Goal: Task Accomplishment & Management: Manage account settings

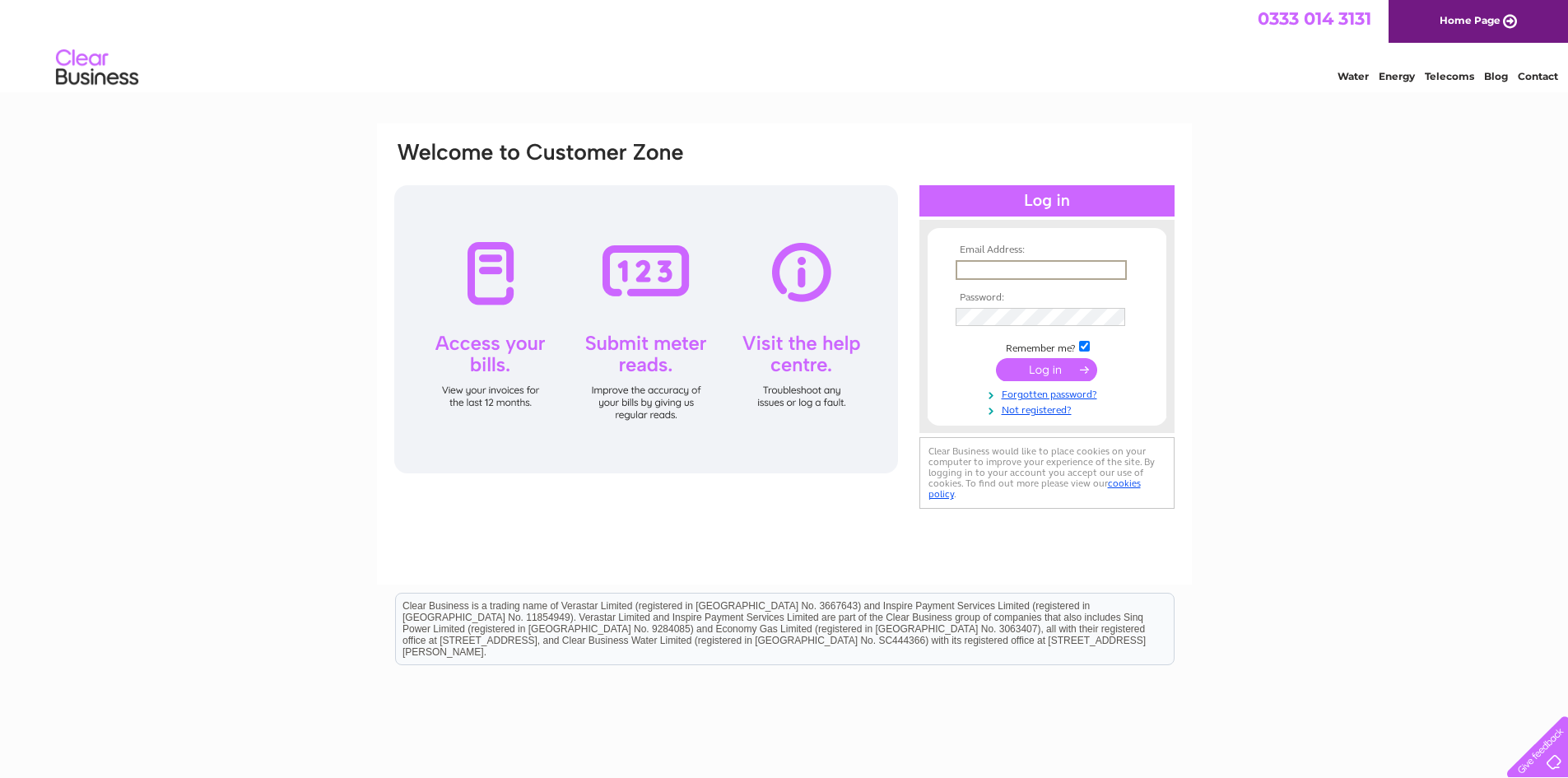
type input "andrew@firstadventures.co.uk"
click at [996, 358] on input "submit" at bounding box center [1047, 369] width 102 height 23
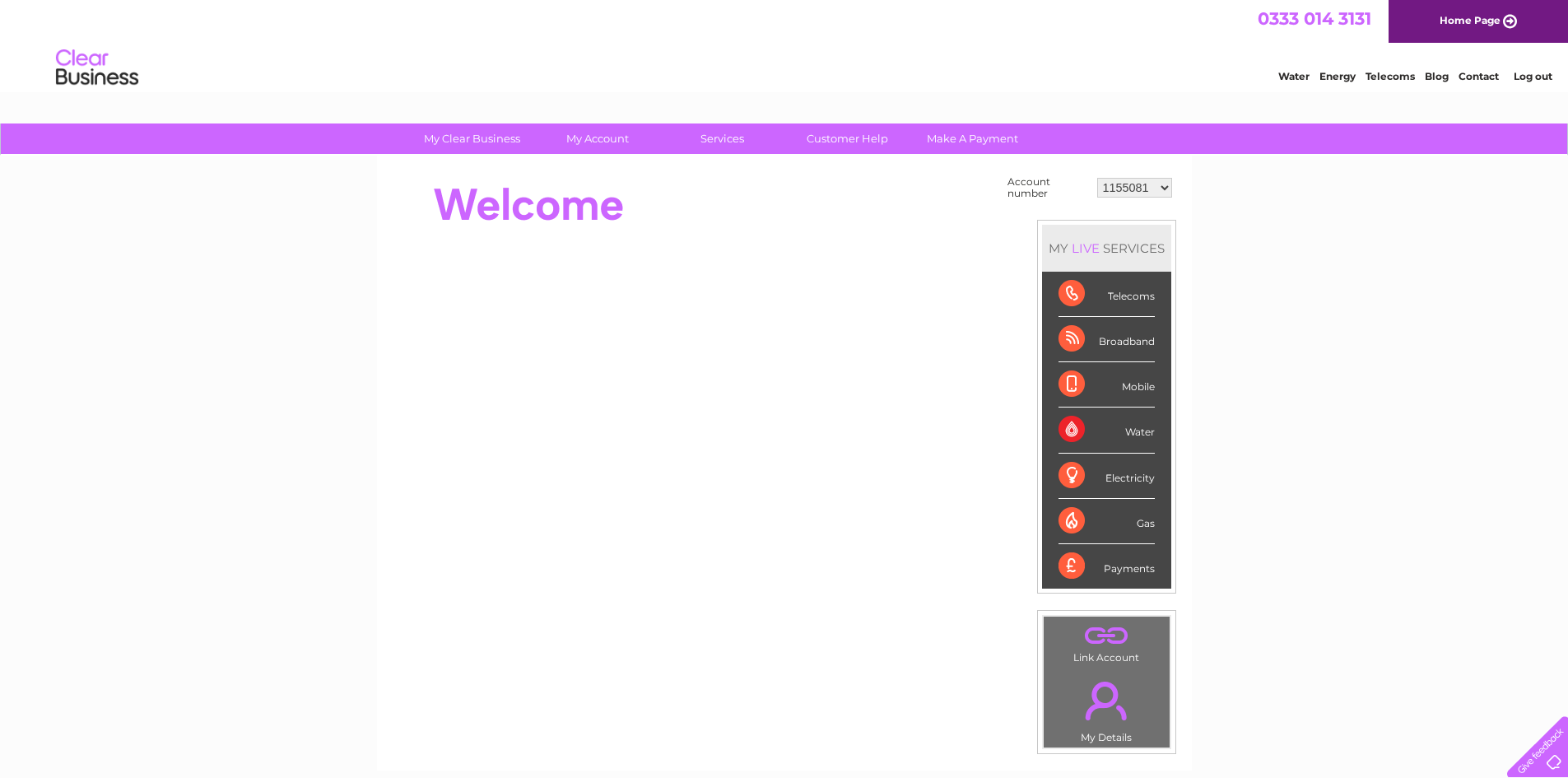
click at [1139, 189] on select "1155081 30316184" at bounding box center [1135, 187] width 75 height 20
select select "30316184"
click at [1097, 178] on select "1155081 30316184" at bounding box center [1135, 187] width 75 height 20
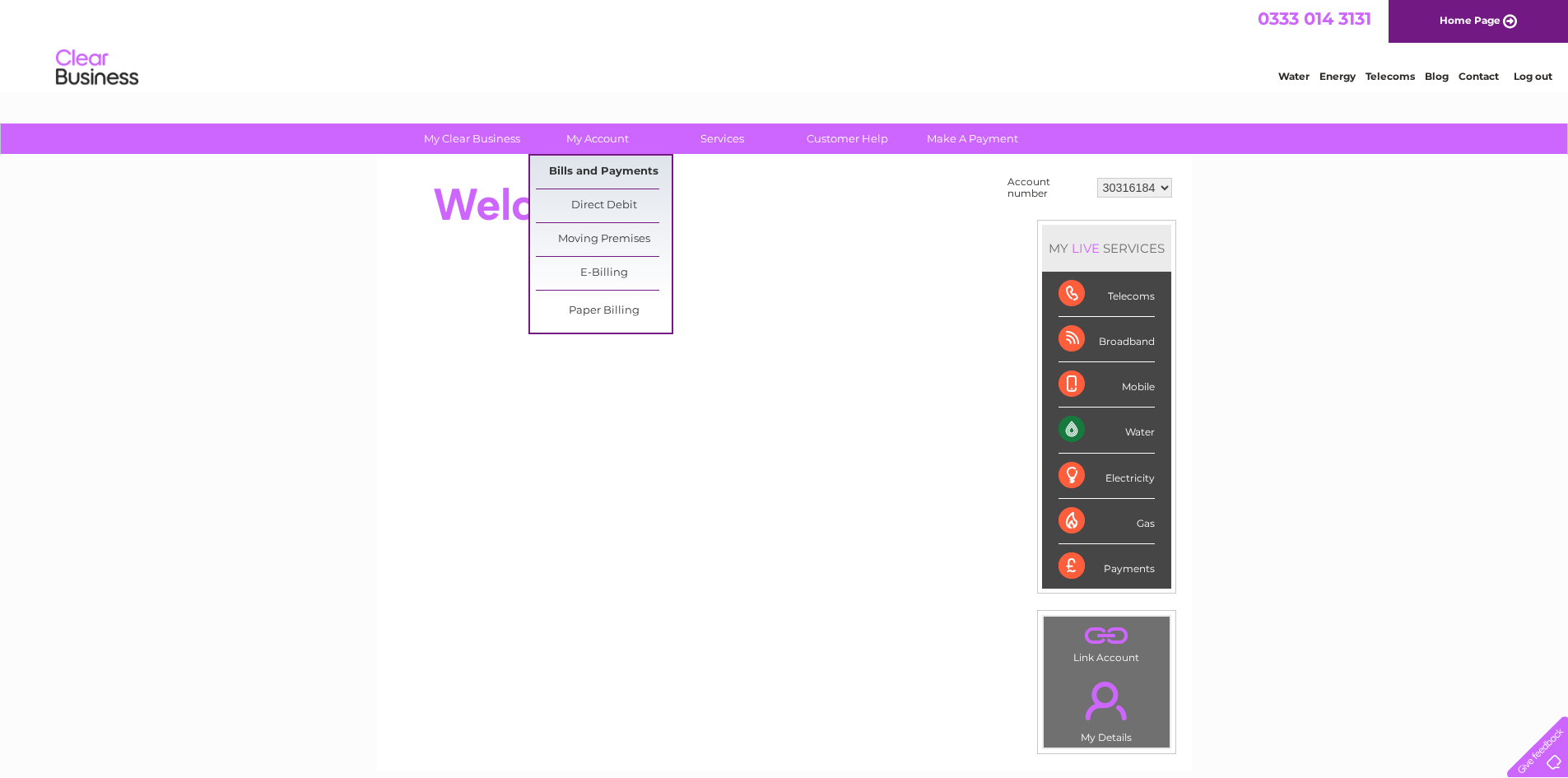
click at [609, 168] on link "Bills and Payments" at bounding box center [603, 172] width 136 height 33
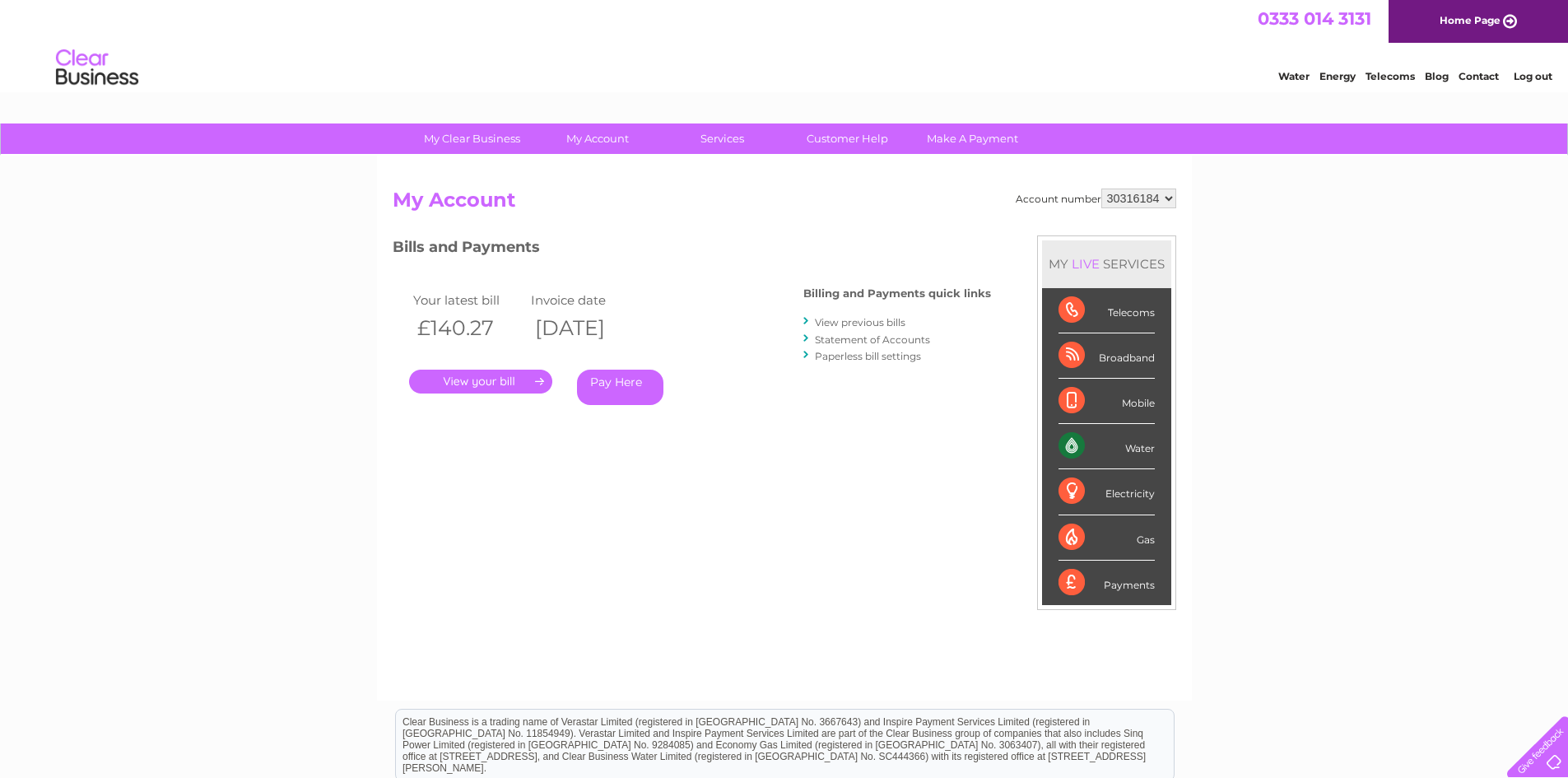
click at [535, 377] on link "." at bounding box center [481, 382] width 144 height 24
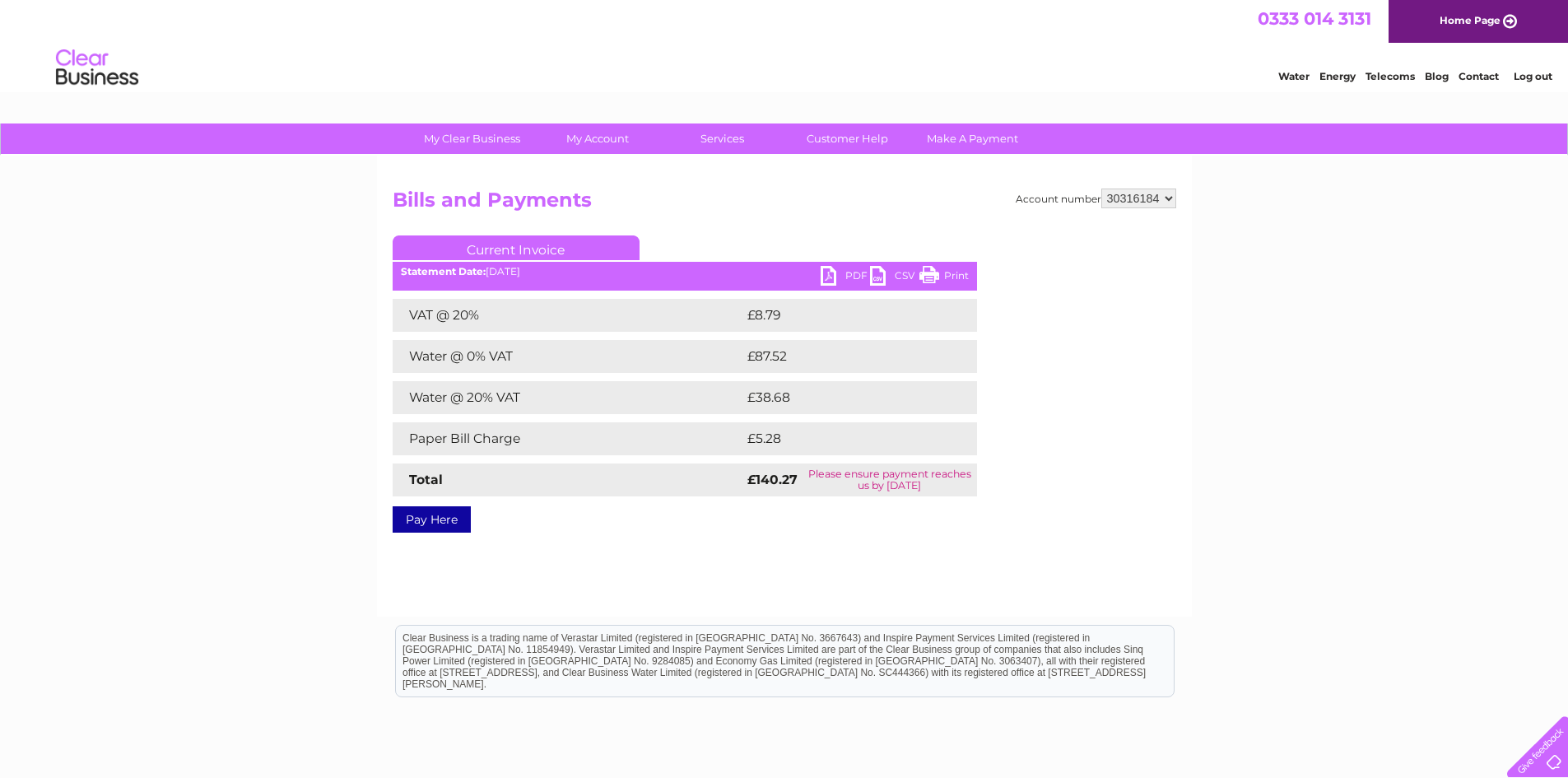
click at [928, 275] on link "Print" at bounding box center [944, 278] width 50 height 24
click at [1527, 80] on link "Log out" at bounding box center [1533, 76] width 38 height 12
